Goal: Task Accomplishment & Management: Manage account settings

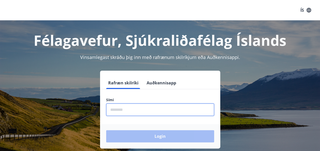
click at [124, 110] on input "phone" at bounding box center [160, 110] width 108 height 12
type input "********"
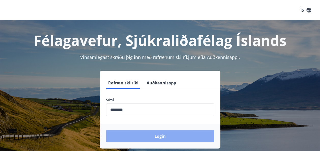
click at [161, 135] on button "Login" at bounding box center [160, 136] width 108 height 12
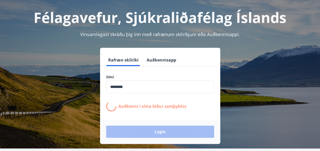
scroll to position [51, 0]
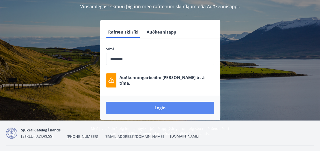
click at [160, 109] on button "Login" at bounding box center [160, 108] width 108 height 12
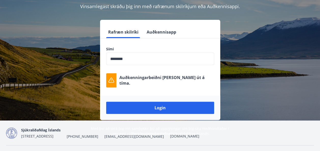
click at [293, 69] on div "Rafræn skilríki Auðkennisapp Sími ​ Auðkenningarbeiðni rann út á tíma. Login" at bounding box center [160, 70] width 308 height 100
